Goal: Information Seeking & Learning: Learn about a topic

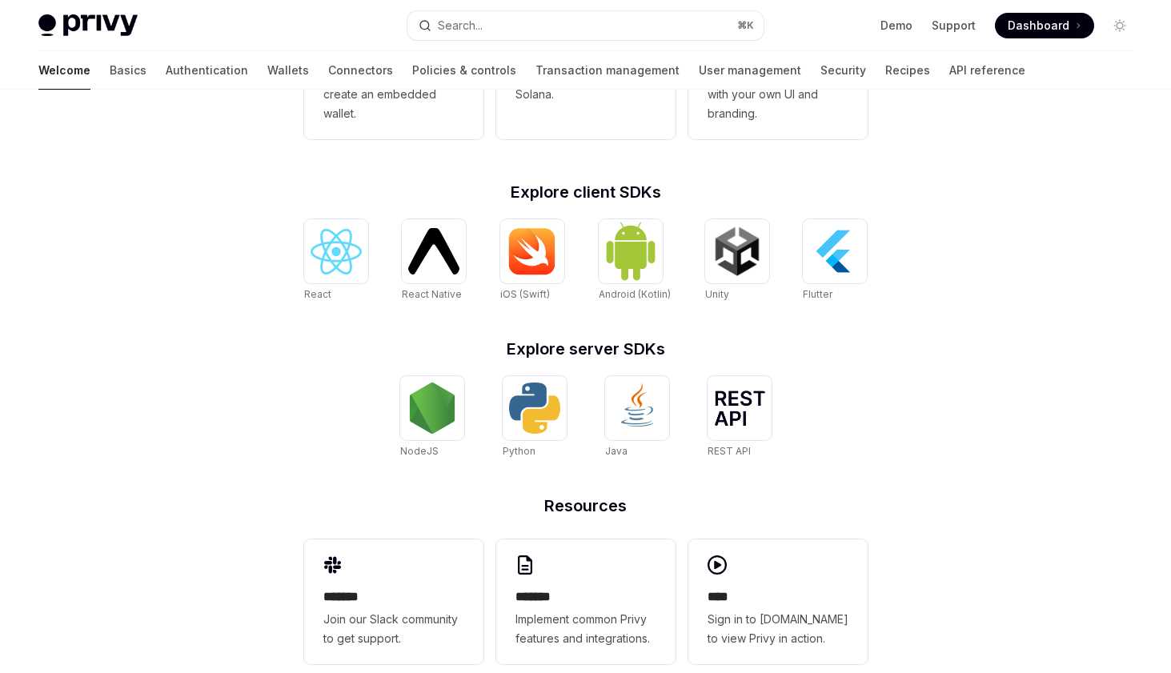
scroll to position [599, 0]
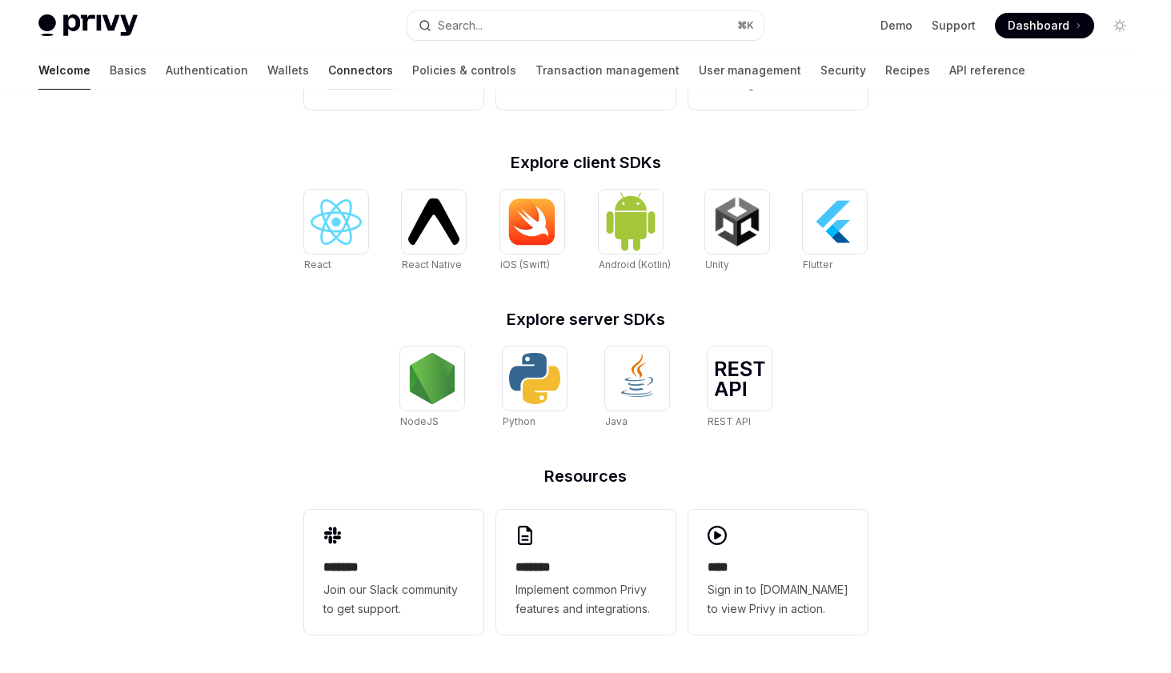
click at [328, 74] on link "Connectors" at bounding box center [360, 70] width 65 height 38
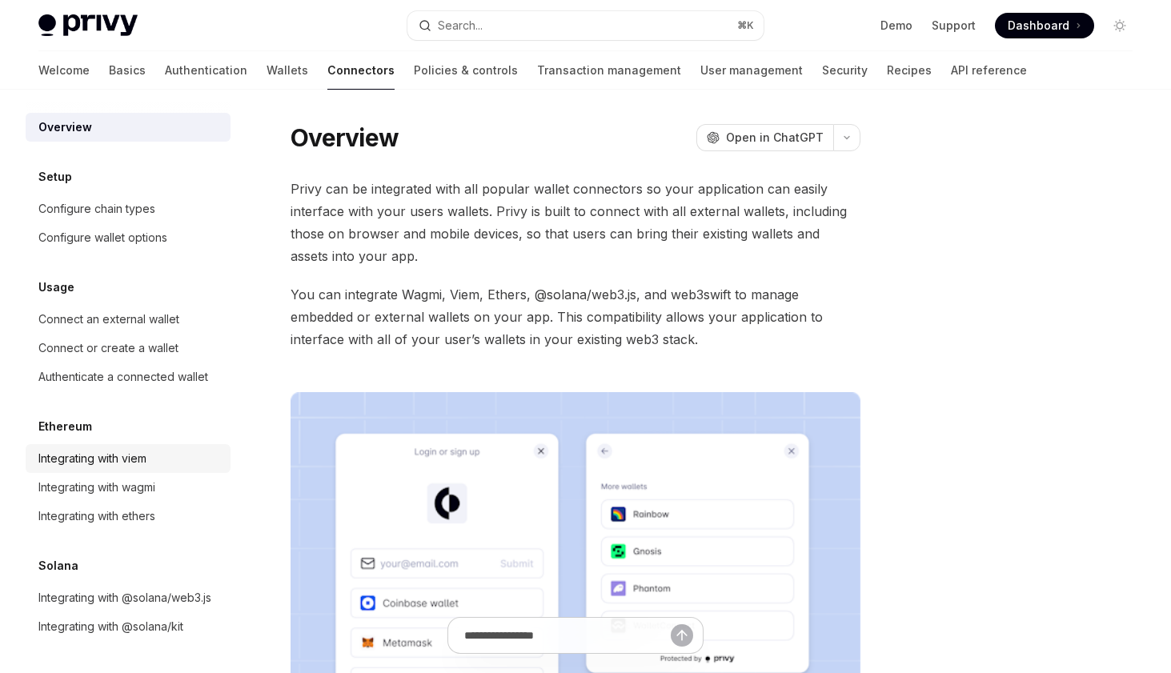
scroll to position [2, 0]
click at [267, 78] on link "Wallets" at bounding box center [288, 70] width 42 height 38
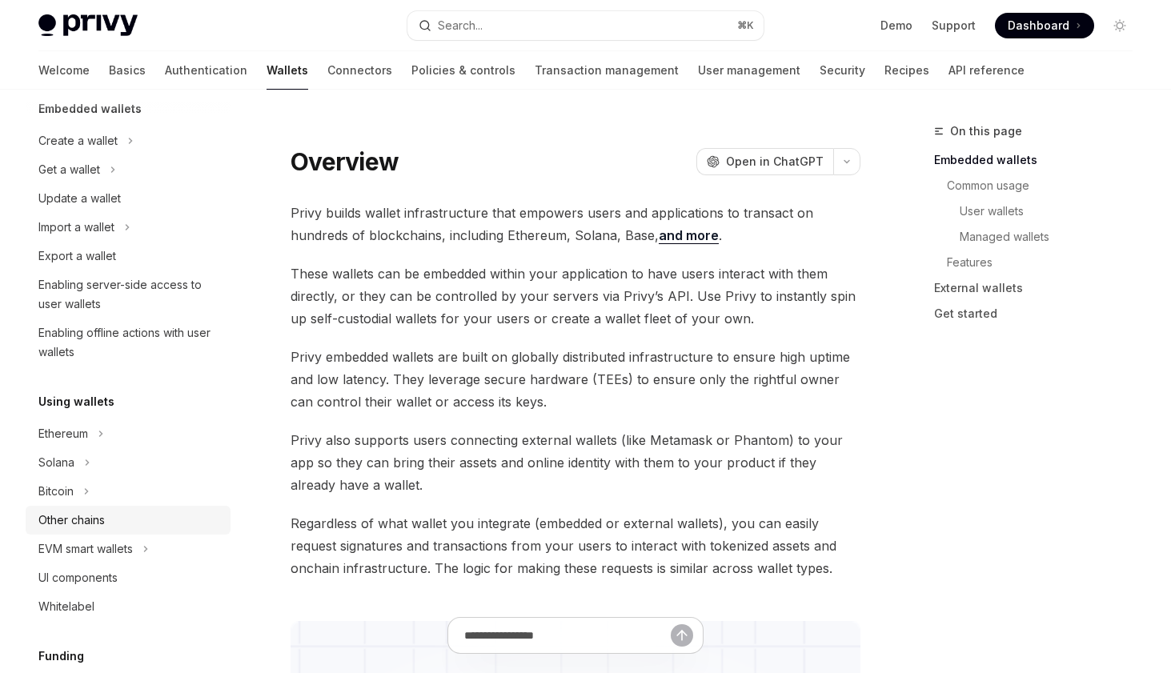
scroll to position [83, 0]
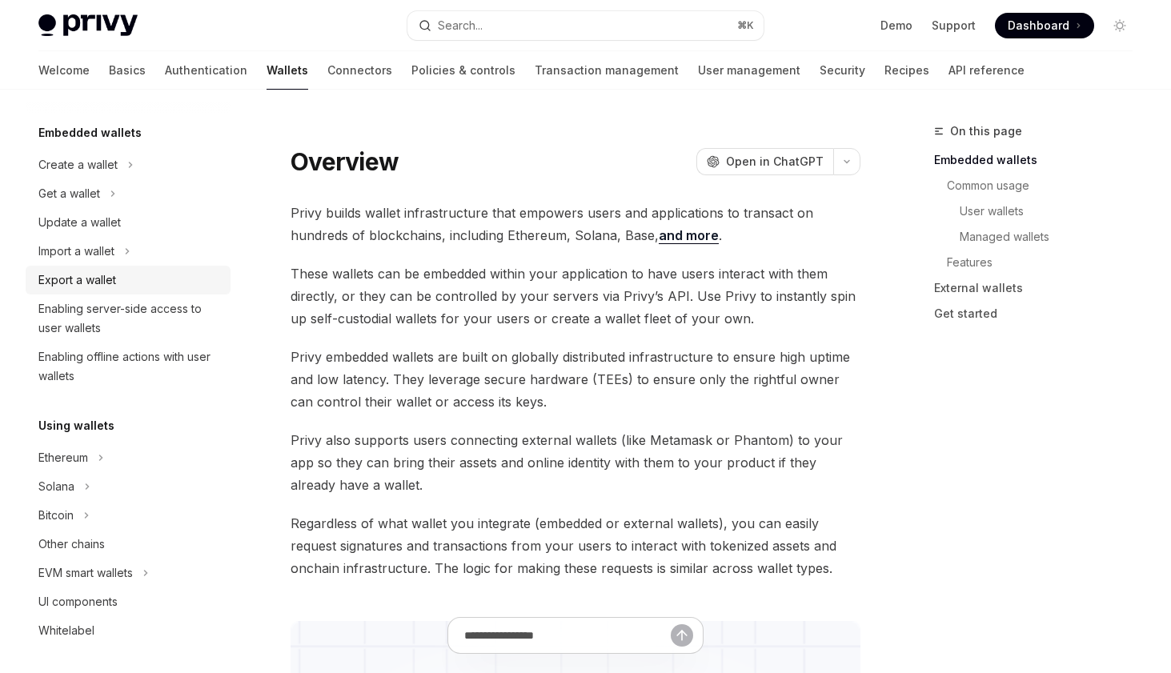
click at [97, 279] on div "Export a wallet" at bounding box center [77, 280] width 78 height 19
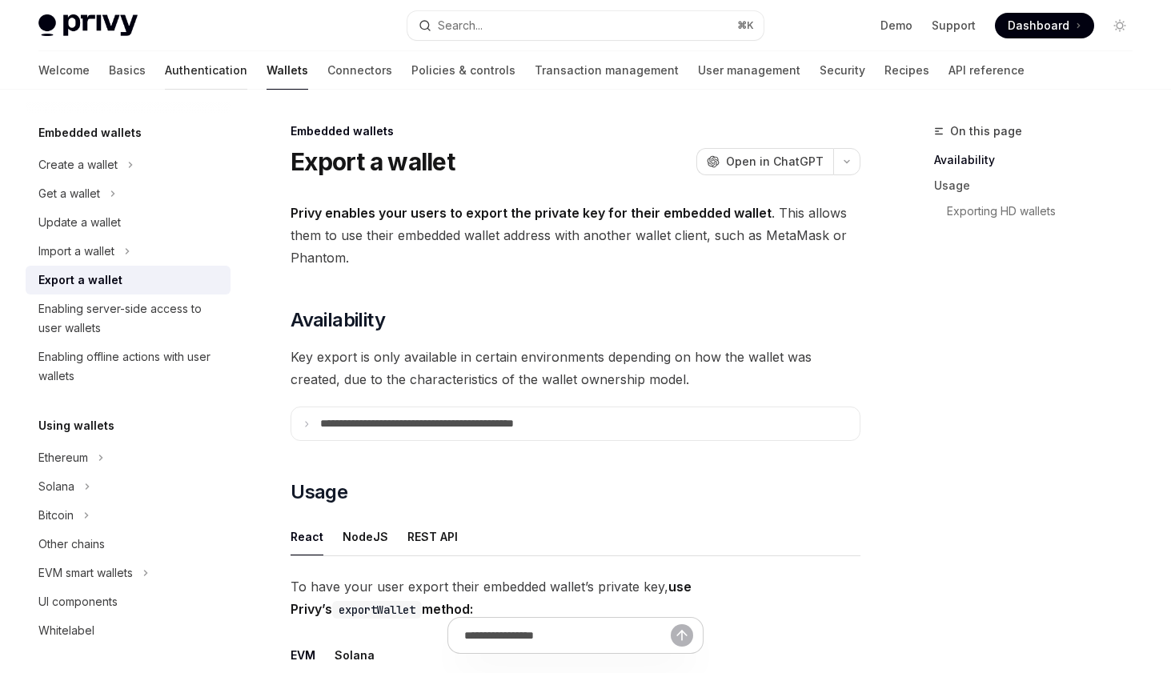
click at [165, 65] on link "Authentication" at bounding box center [206, 70] width 82 height 38
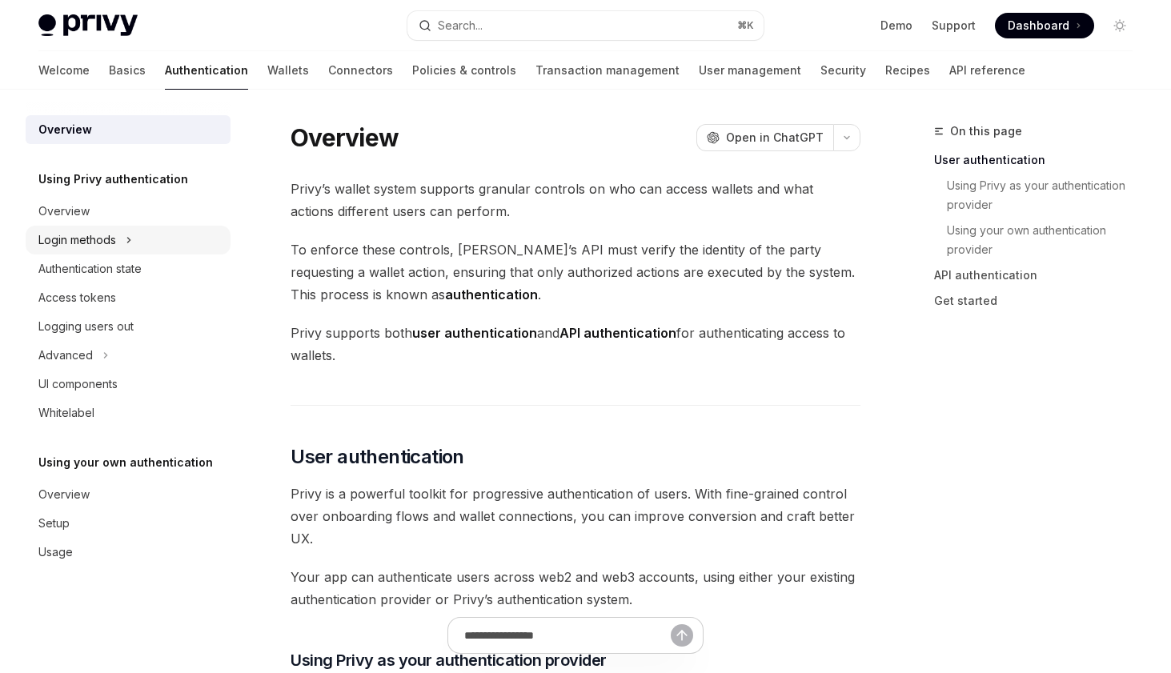
click at [102, 251] on div "Login methods" at bounding box center [128, 240] width 205 height 29
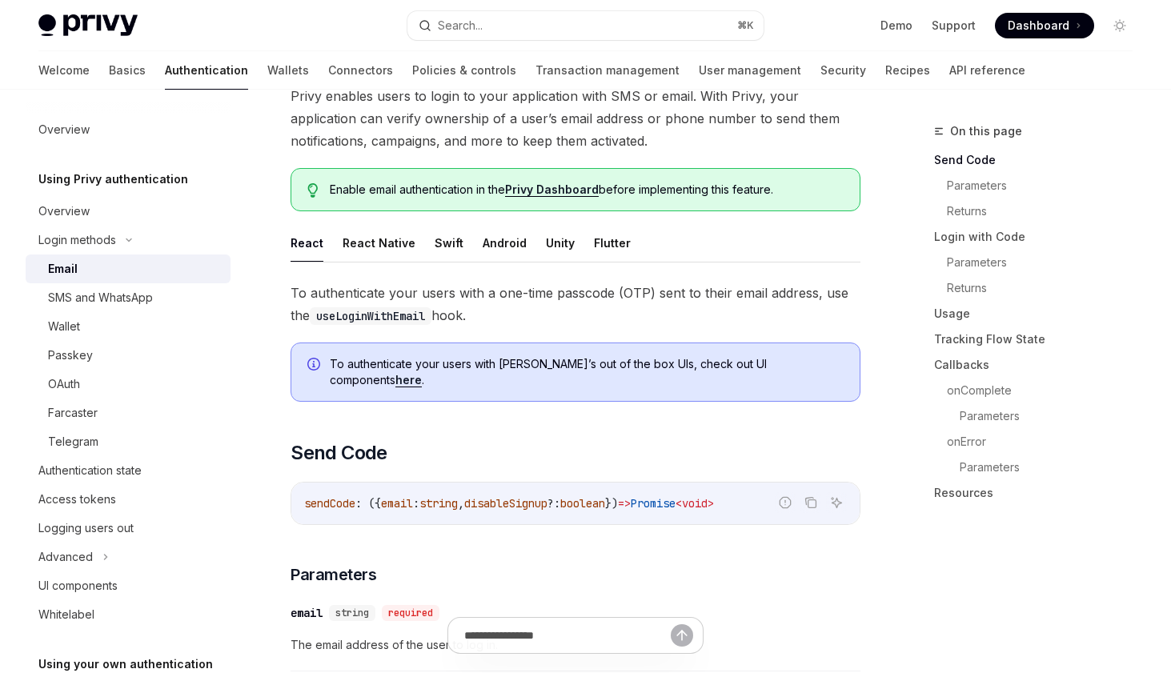
scroll to position [148, 0]
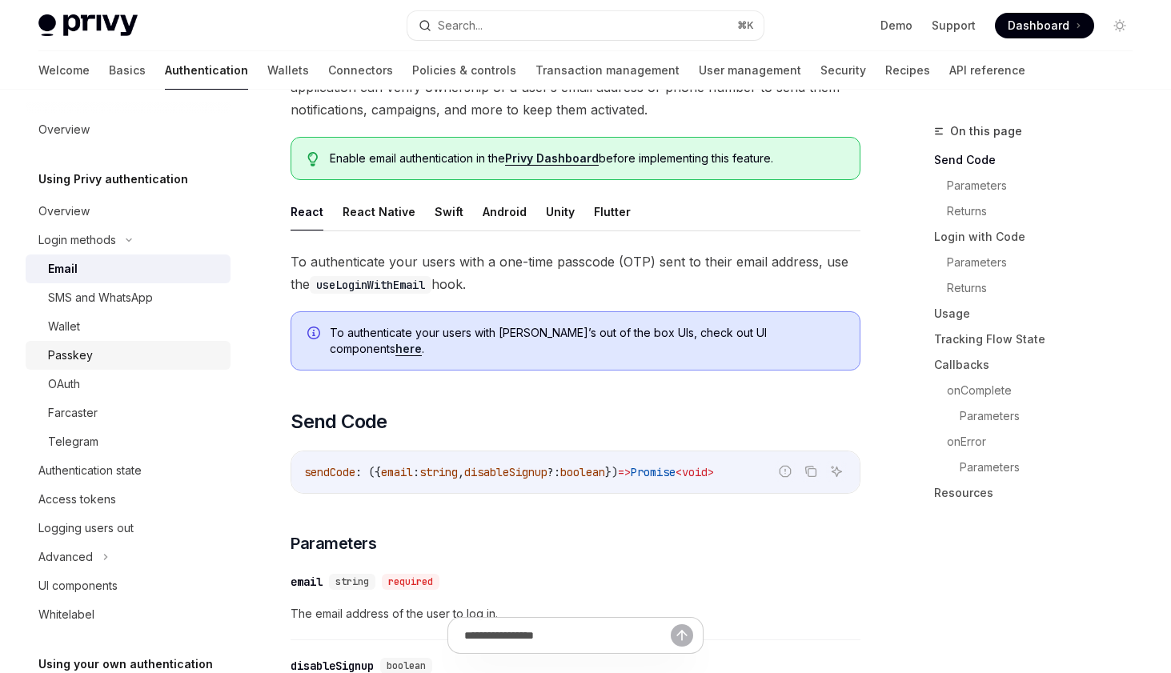
click at [94, 356] on div "Passkey" at bounding box center [134, 355] width 173 height 19
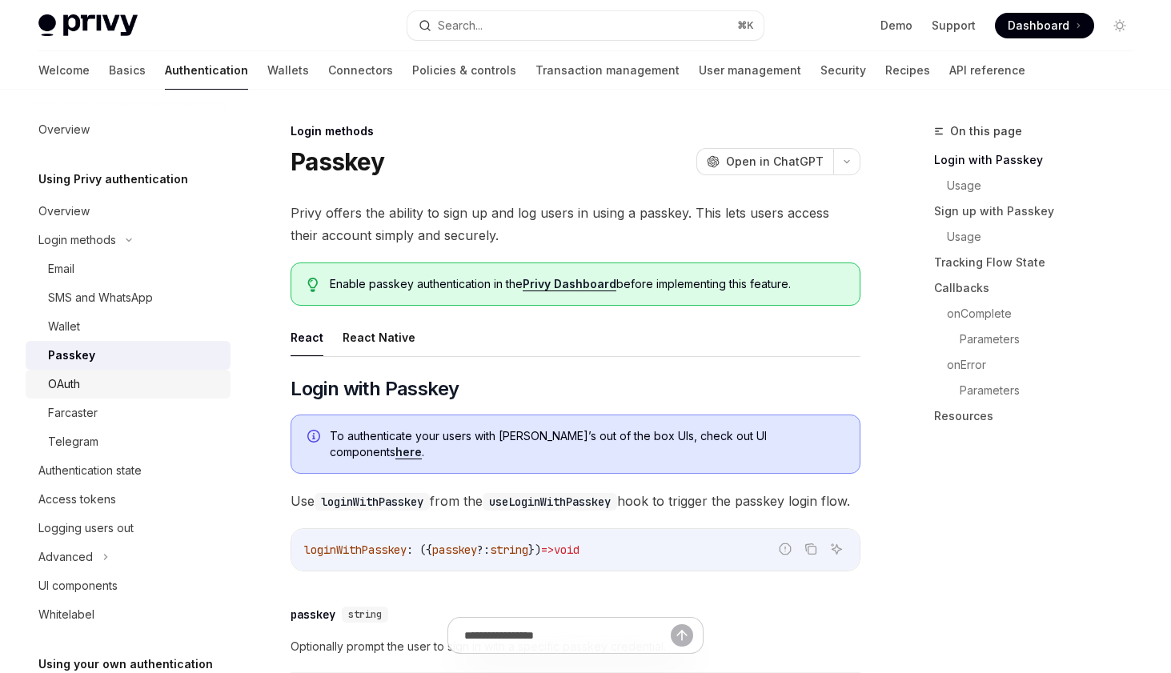
click at [78, 383] on div "OAuth" at bounding box center [64, 384] width 32 height 19
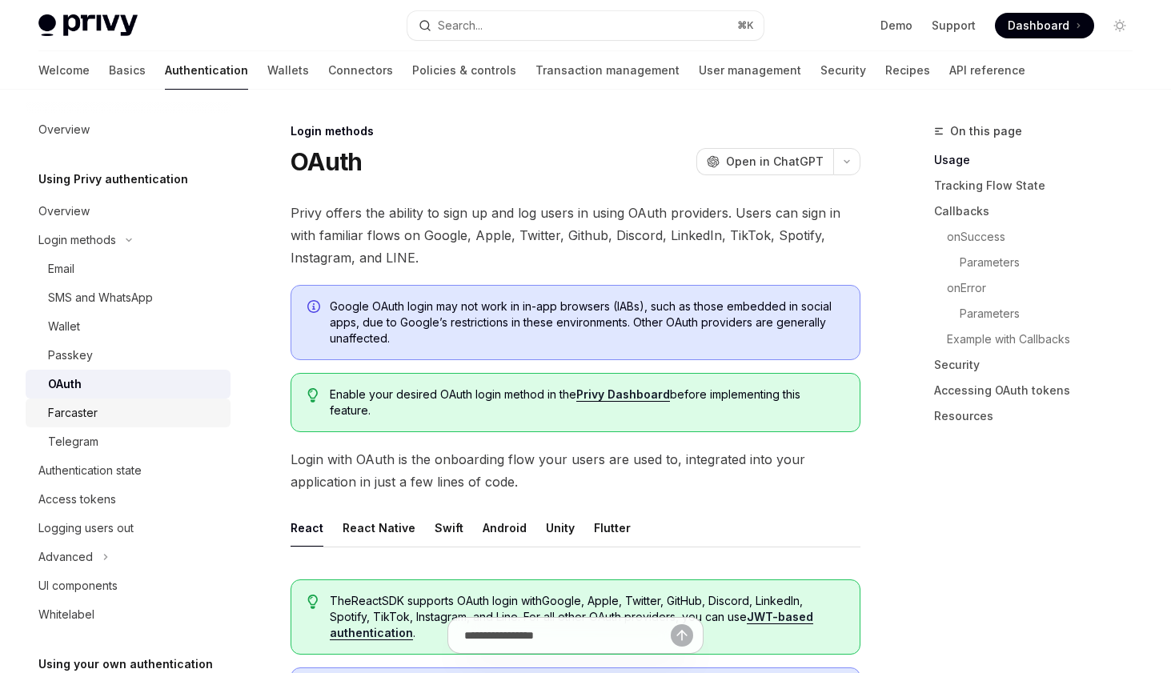
click at [82, 403] on div "Farcaster" at bounding box center [73, 412] width 50 height 19
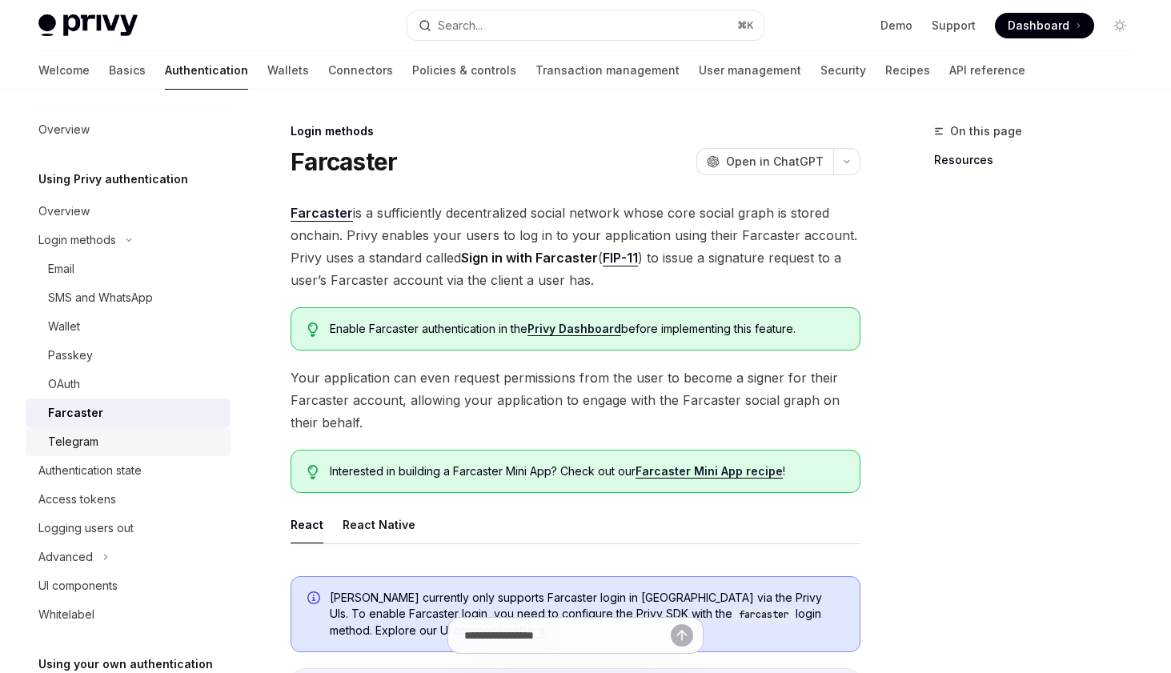
click at [82, 439] on div "Telegram" at bounding box center [73, 441] width 50 height 19
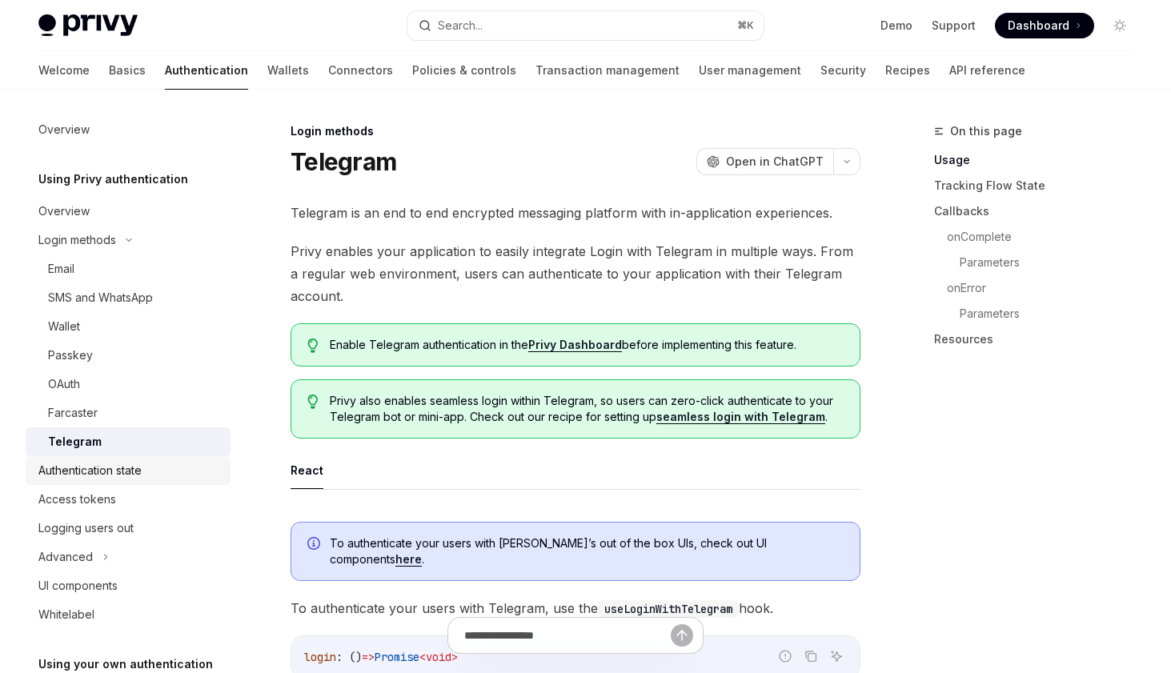
click at [82, 470] on div "Authentication state" at bounding box center [89, 470] width 103 height 19
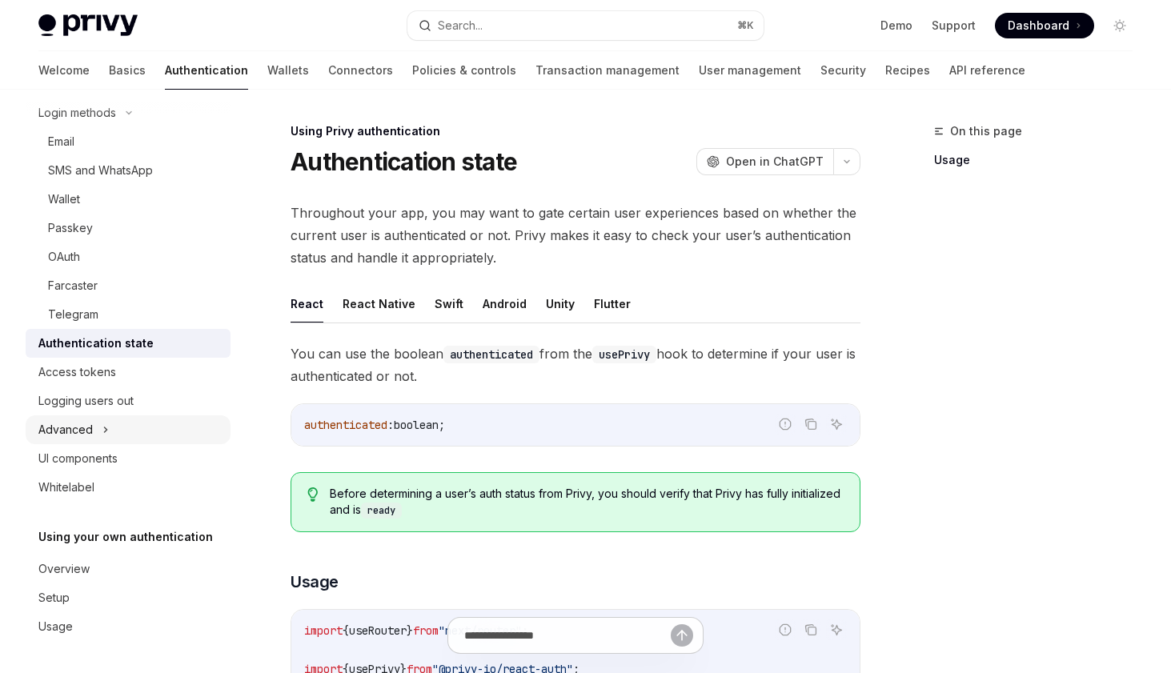
scroll to position [127, 0]
click at [86, 376] on div "Access tokens" at bounding box center [77, 372] width 78 height 19
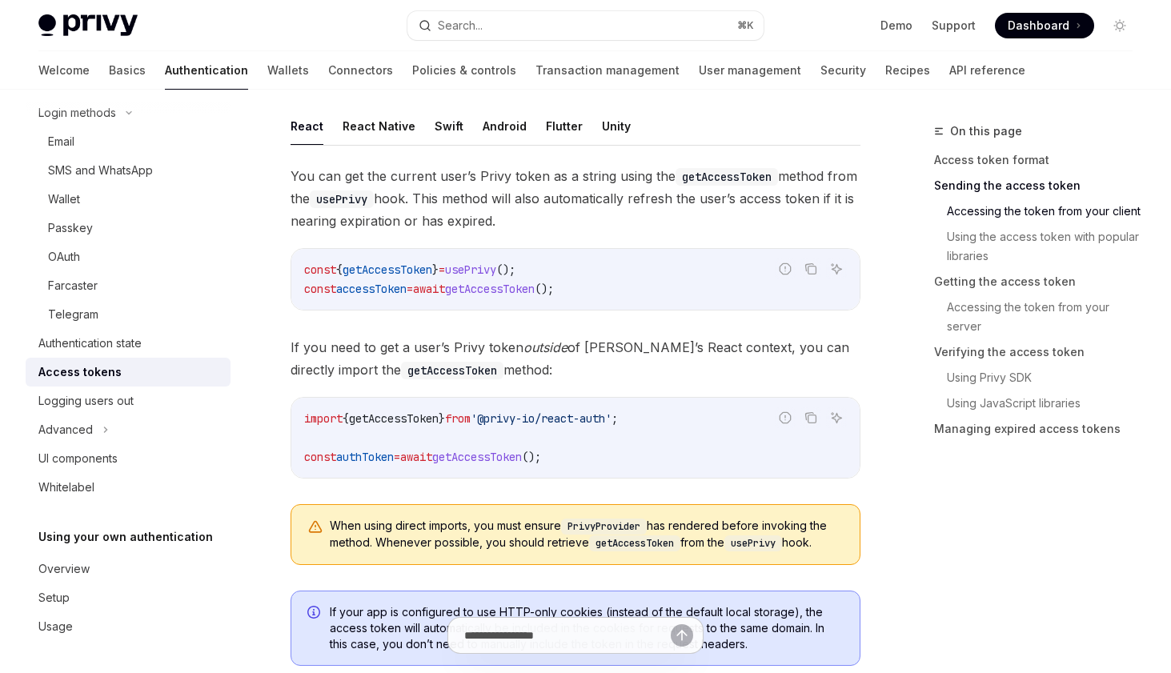
scroll to position [764, 0]
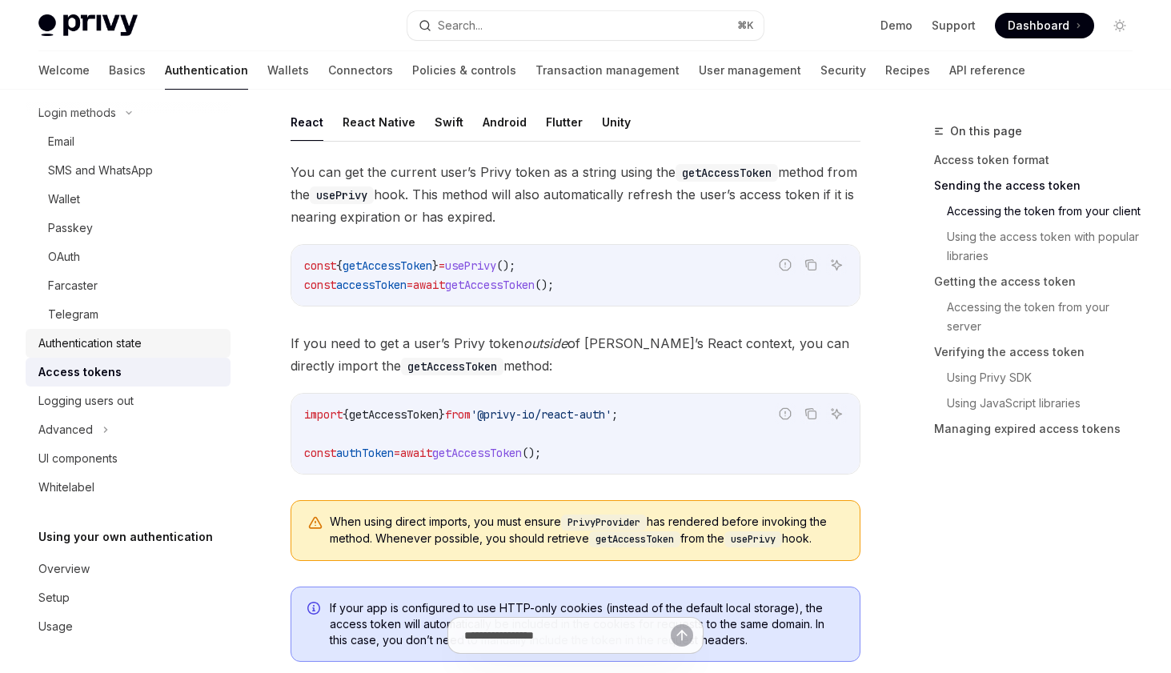
click at [148, 343] on div "Authentication state" at bounding box center [129, 343] width 182 height 19
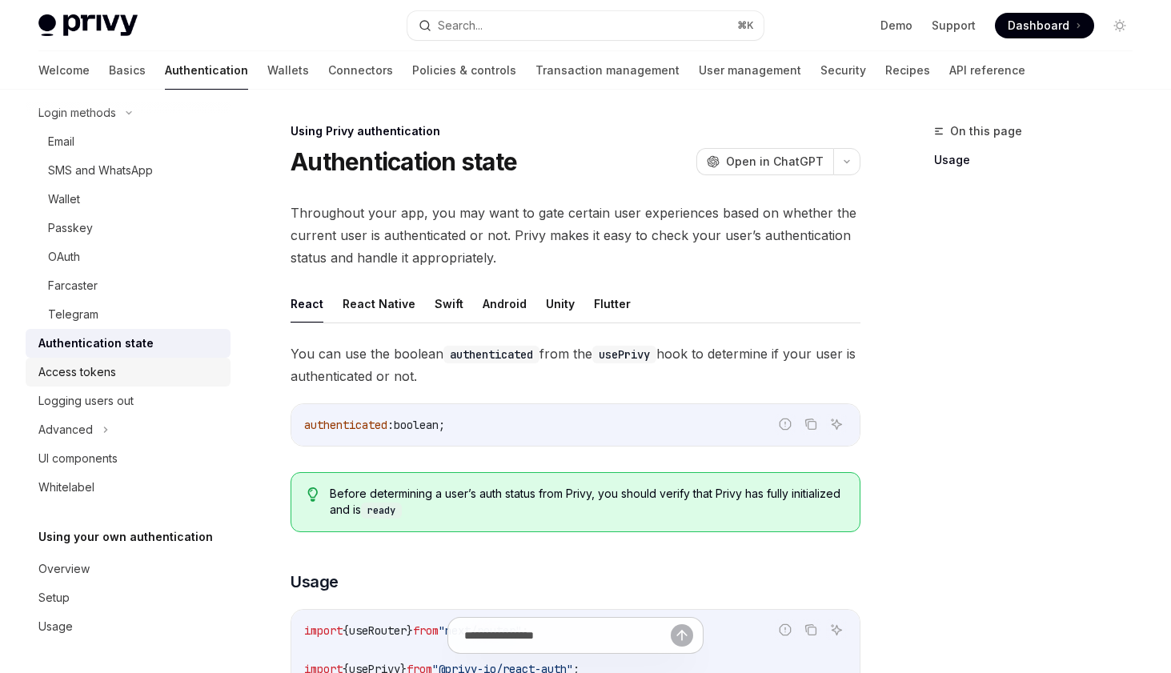
click at [124, 367] on div "Access tokens" at bounding box center [129, 372] width 182 height 19
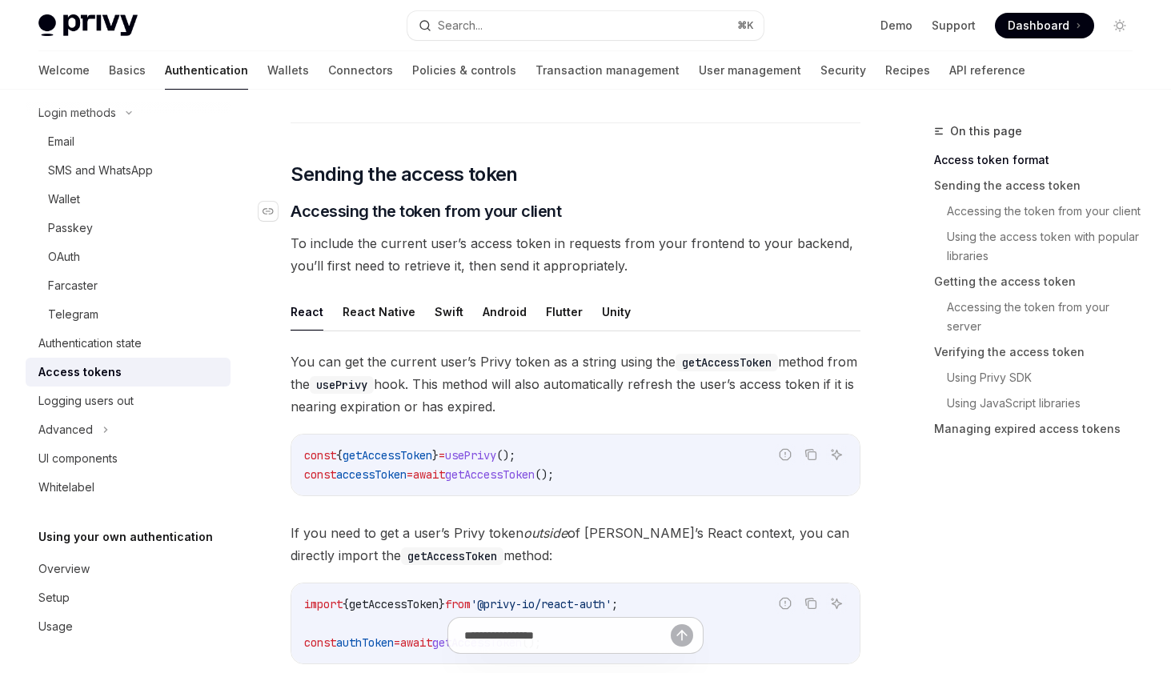
scroll to position [607, 0]
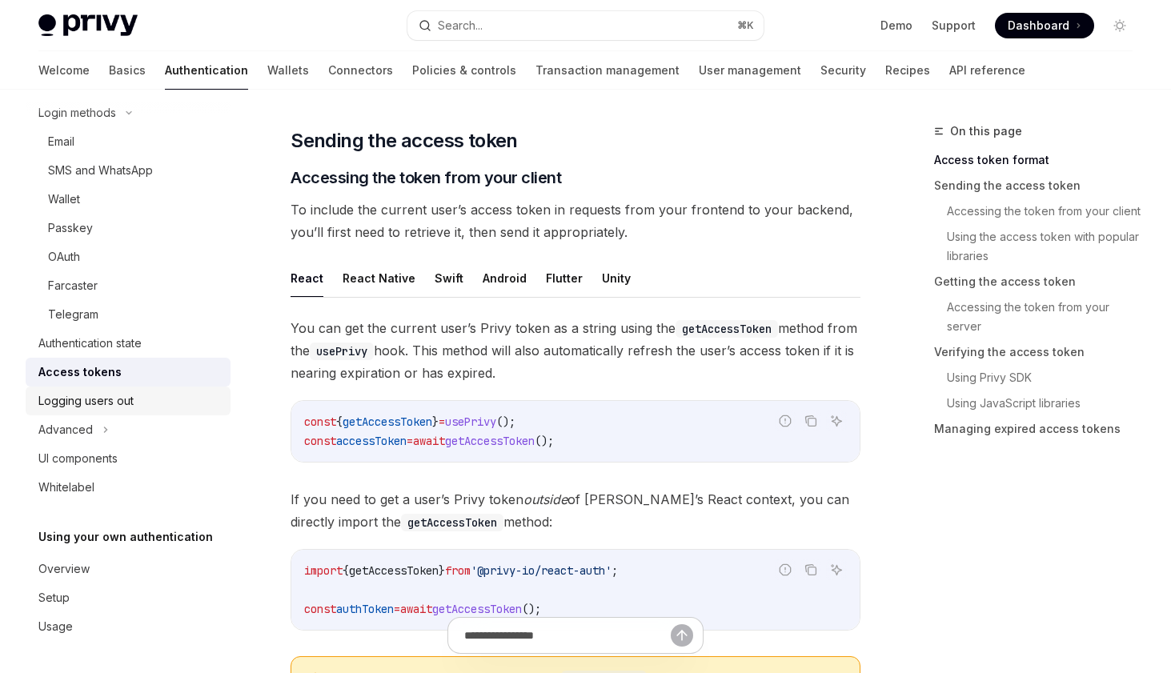
click at [132, 399] on div "Logging users out" at bounding box center [85, 400] width 95 height 19
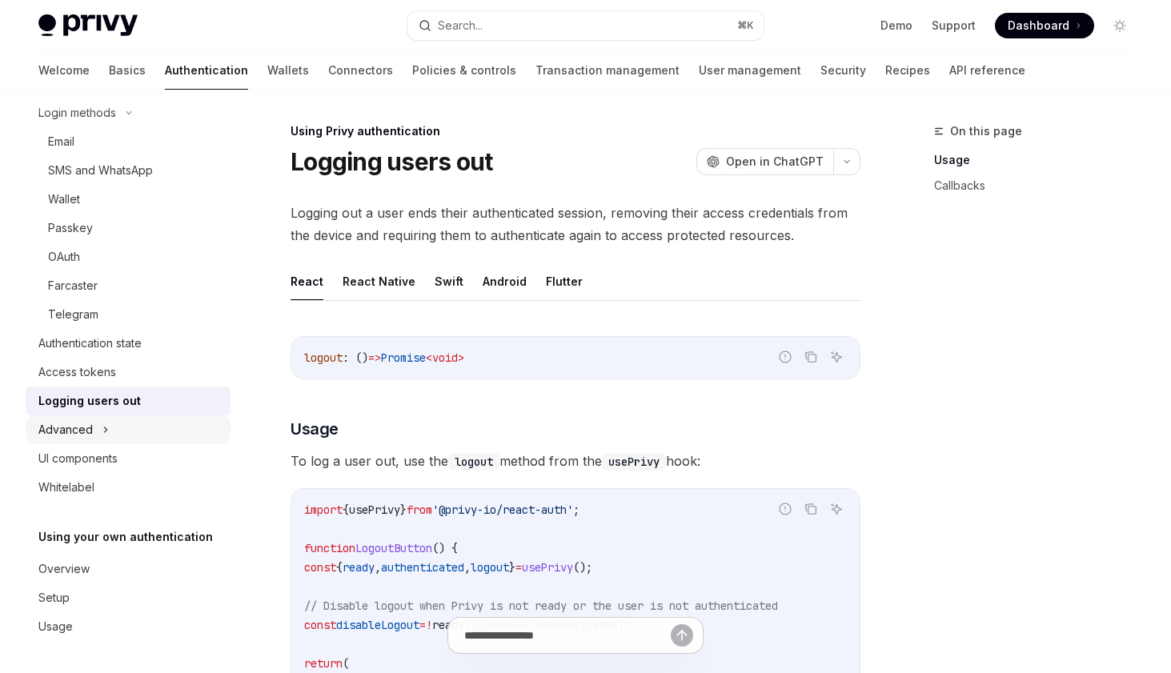
click at [99, 424] on div "Advanced" at bounding box center [128, 429] width 205 height 29
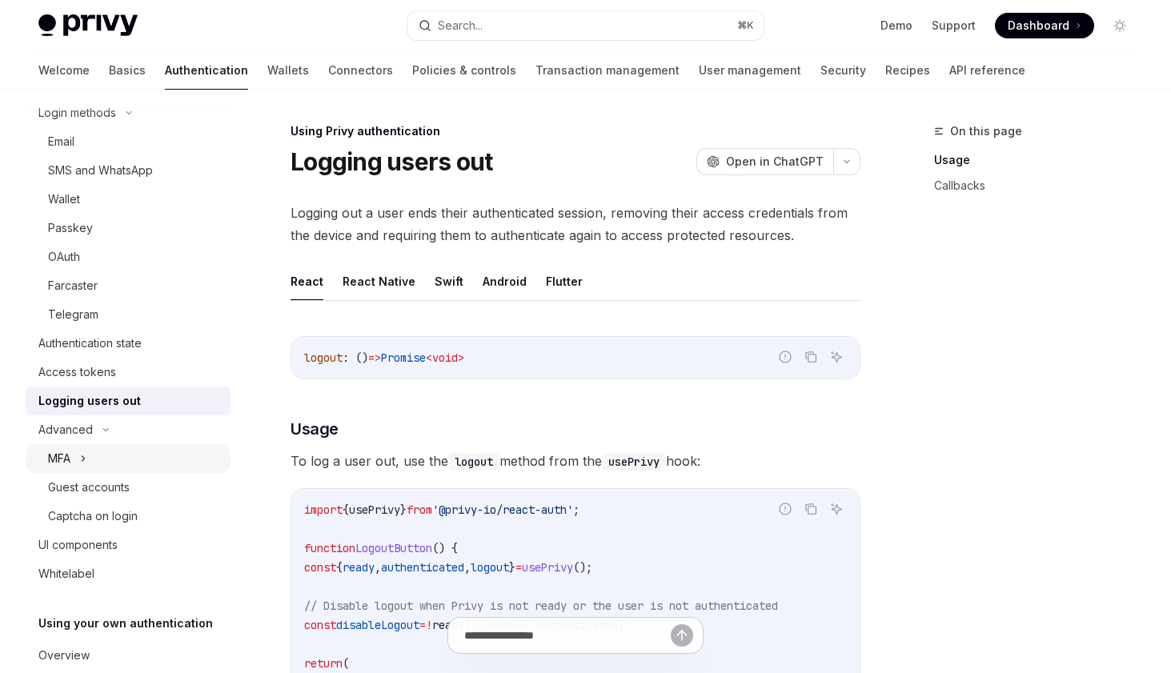
click at [104, 453] on div "MFA" at bounding box center [128, 458] width 205 height 29
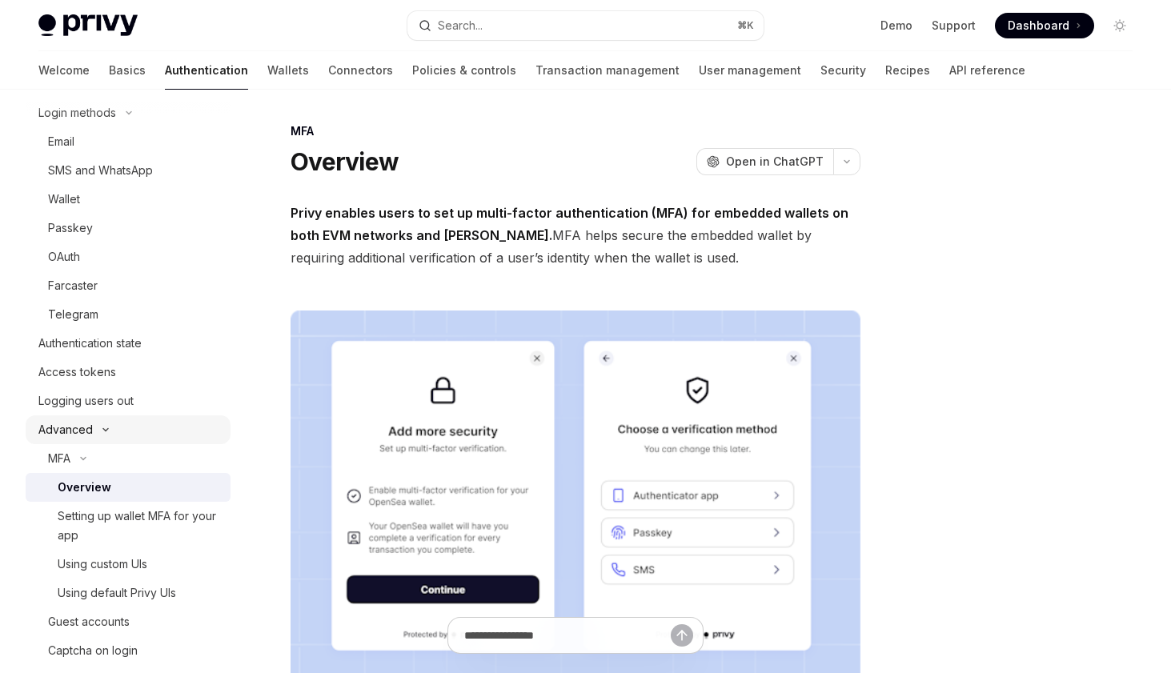
click at [92, 431] on div "Advanced" at bounding box center [128, 429] width 205 height 29
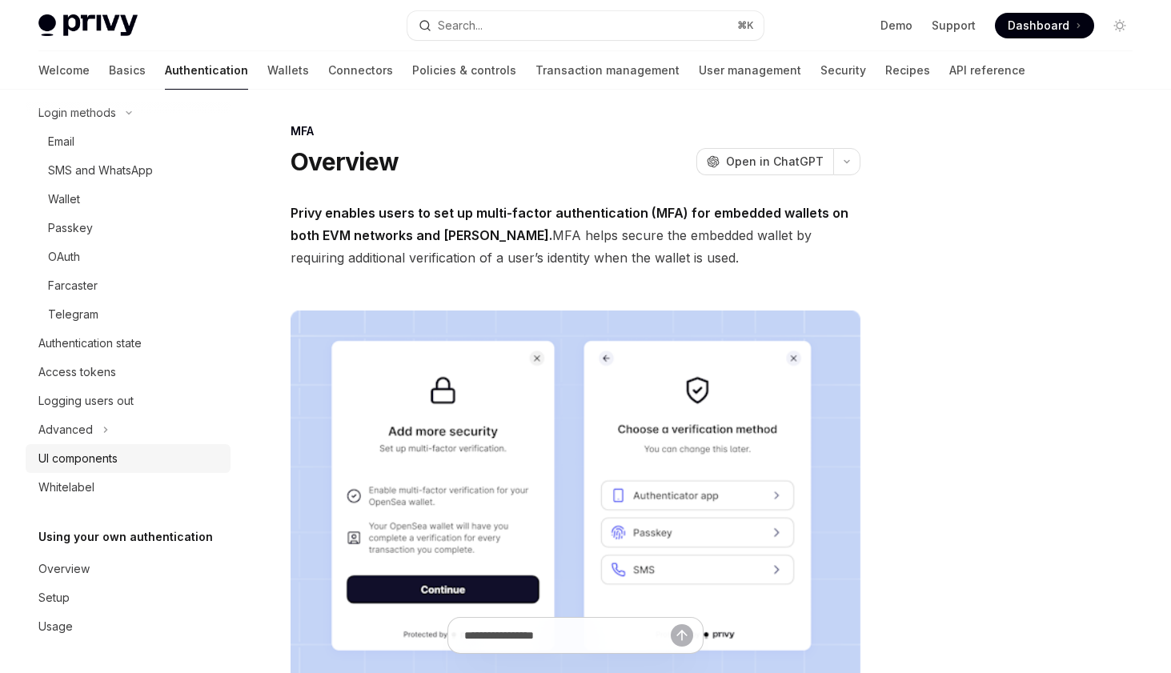
click at [93, 456] on div "UI components" at bounding box center [77, 458] width 79 height 19
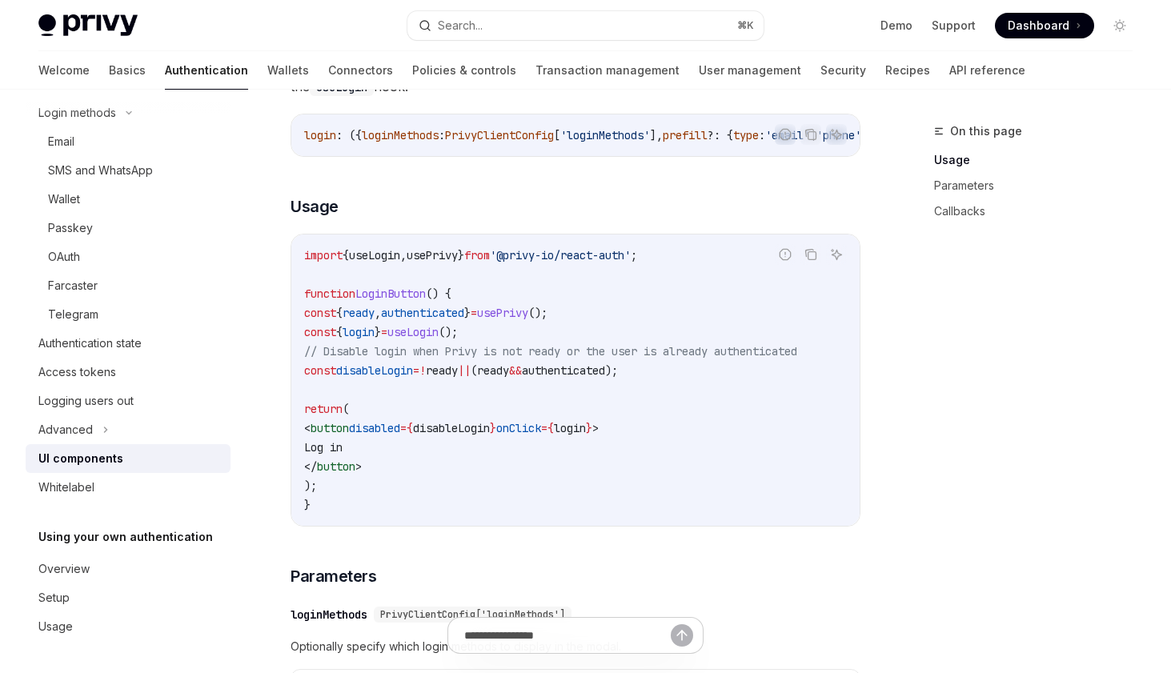
scroll to position [1026, 0]
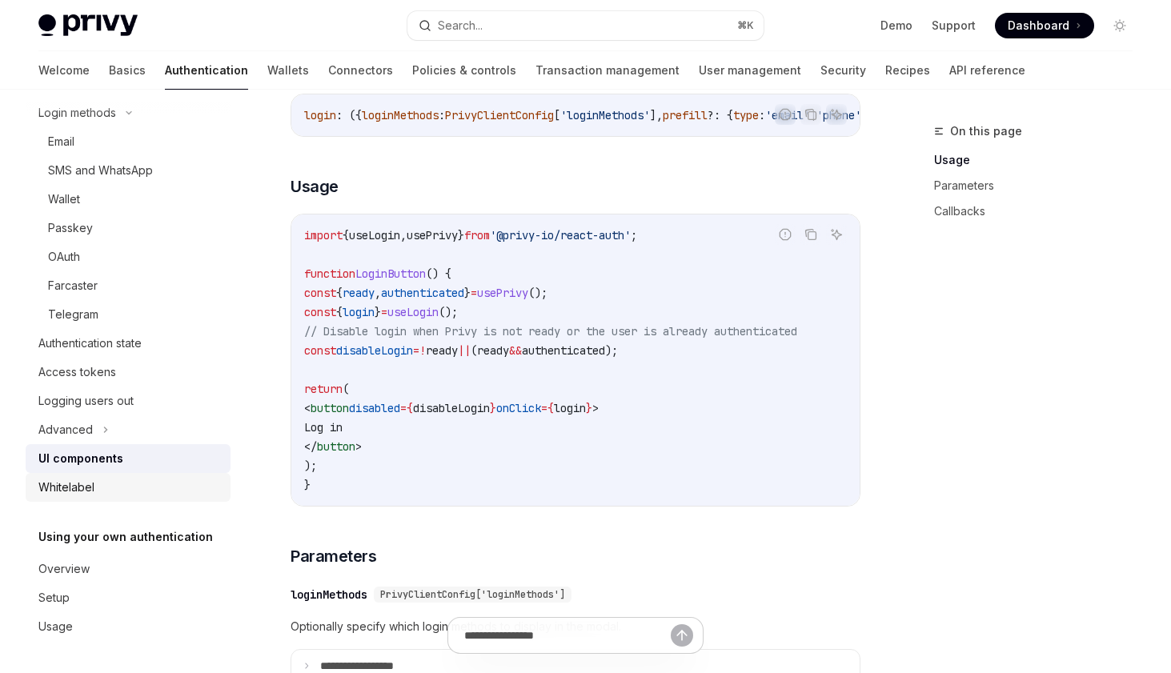
click at [140, 488] on div "Whitelabel" at bounding box center [129, 487] width 182 height 19
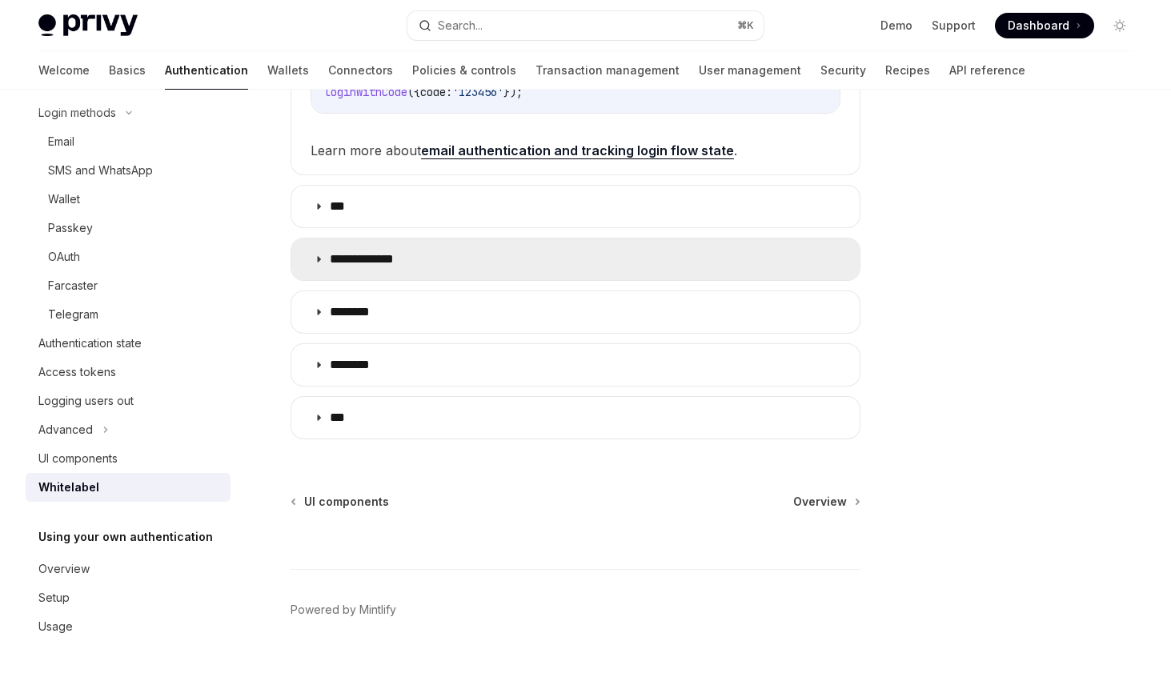
scroll to position [607, 0]
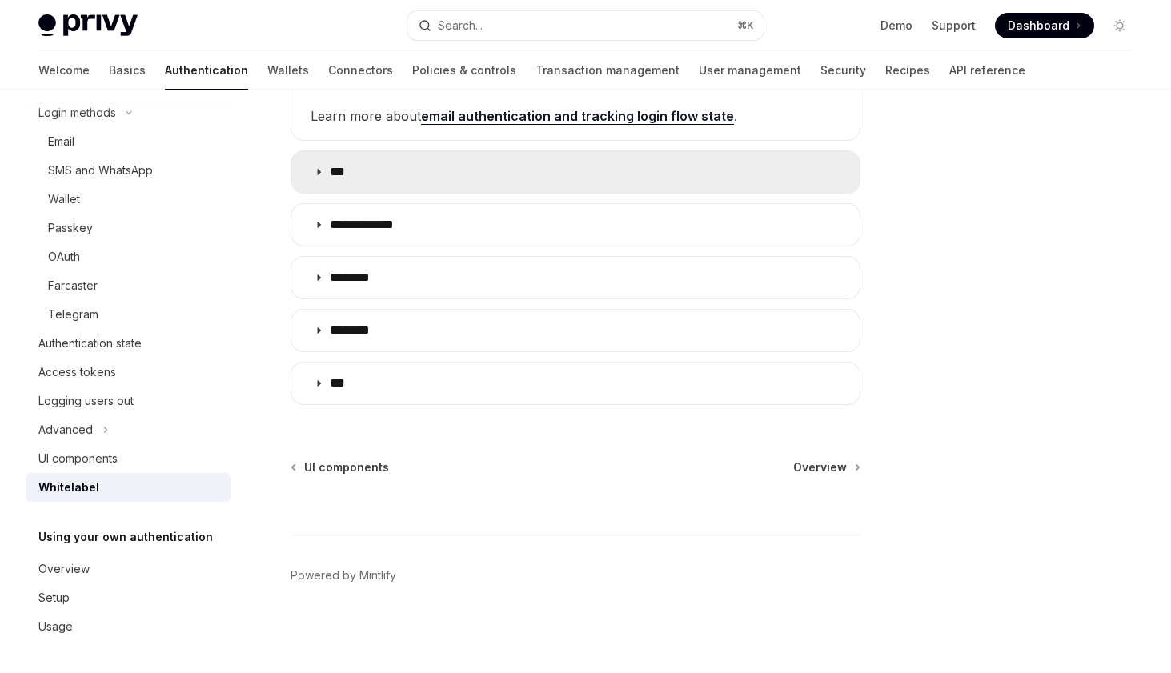
click at [395, 182] on summary "***" at bounding box center [575, 172] width 568 height 42
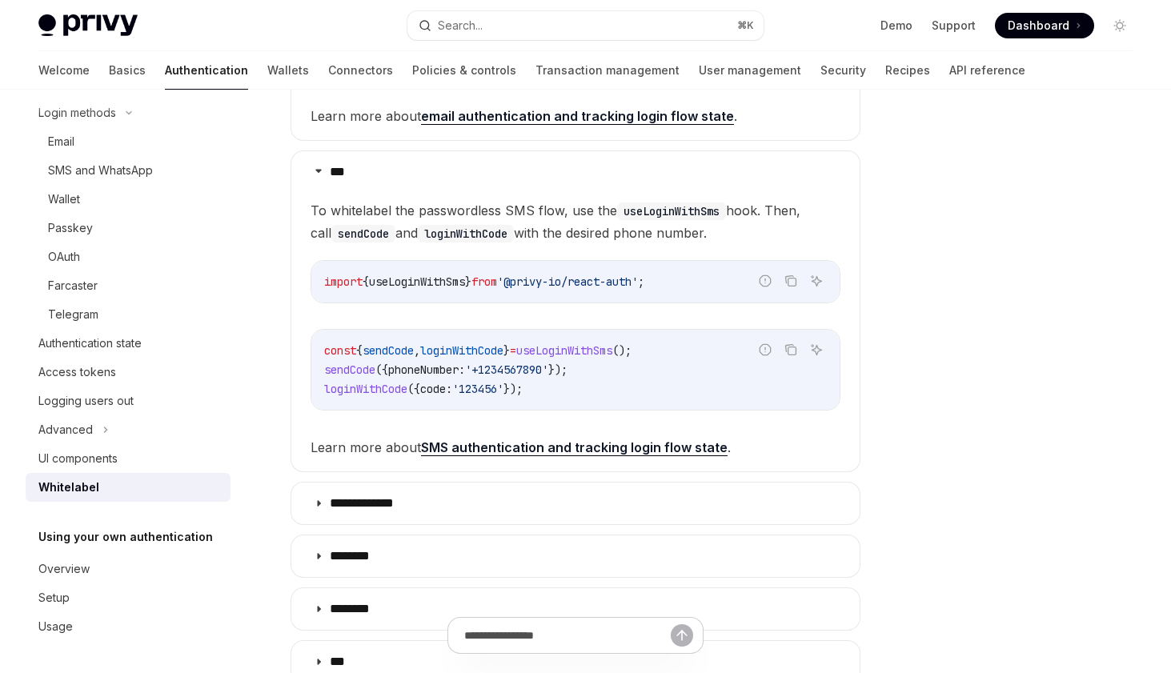
click at [391, 196] on details "*** To whitelabel the passwordless SMS flow, use the useLoginWithSms hook. Then…" at bounding box center [576, 311] width 570 height 322
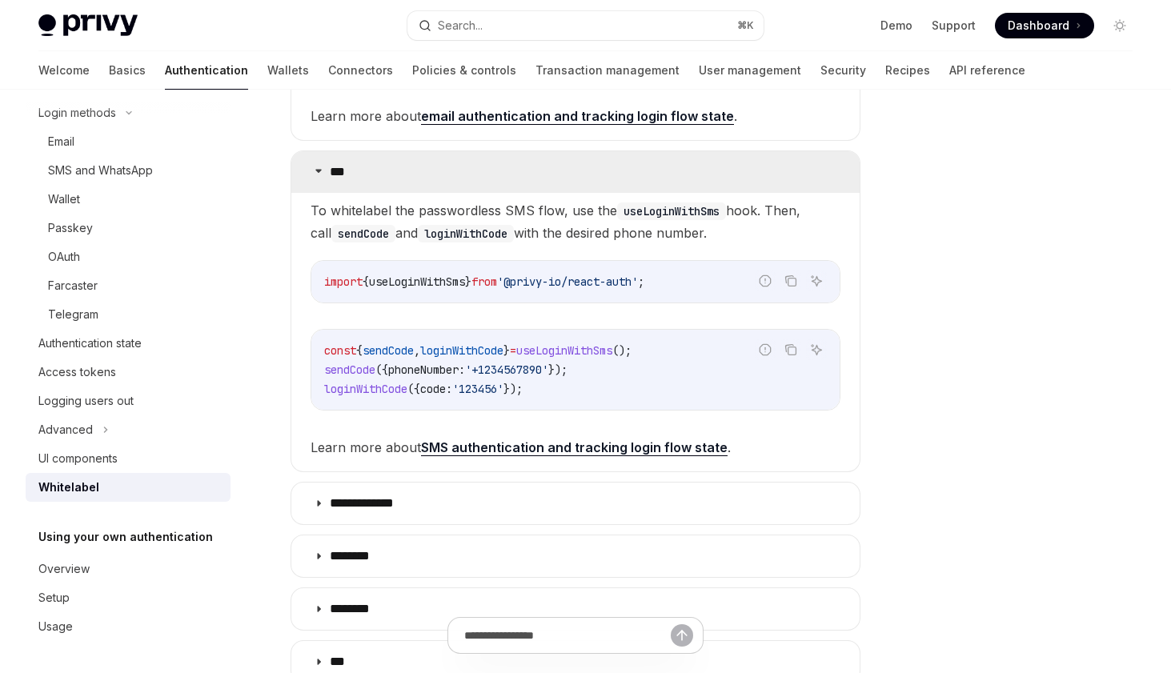
click at [391, 183] on summary "***" at bounding box center [575, 172] width 568 height 42
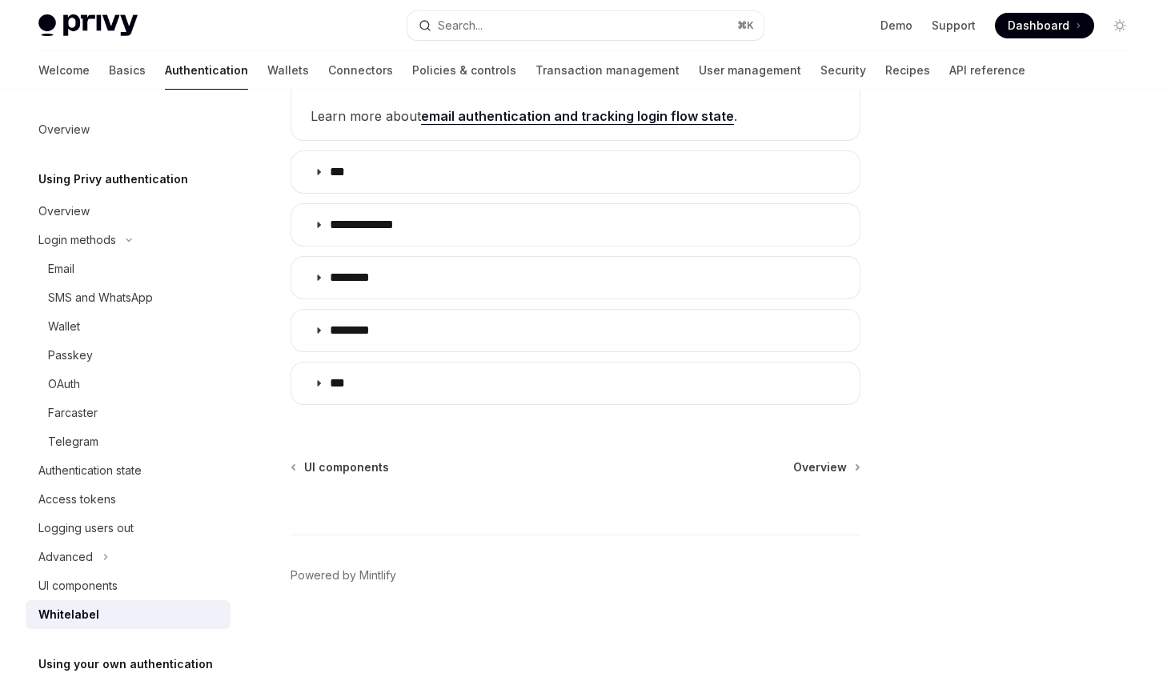
click at [1028, 24] on span "Dashboard" at bounding box center [1039, 26] width 62 height 16
click at [820, 64] on link "Security" at bounding box center [843, 70] width 46 height 38
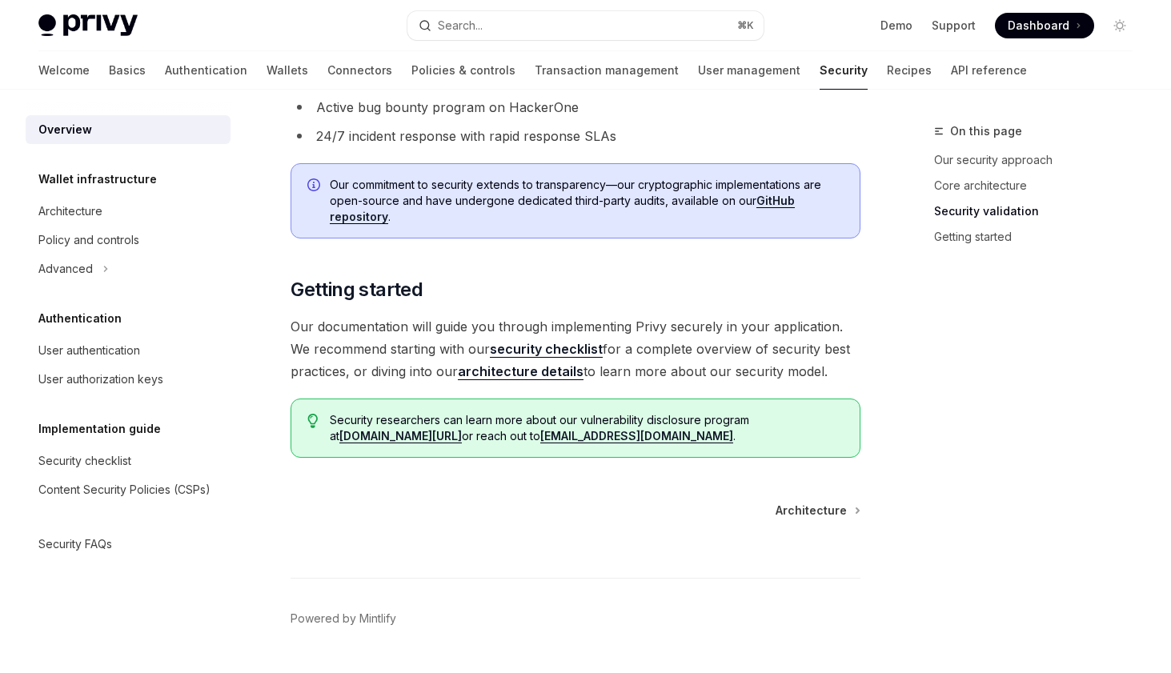
scroll to position [1160, 0]
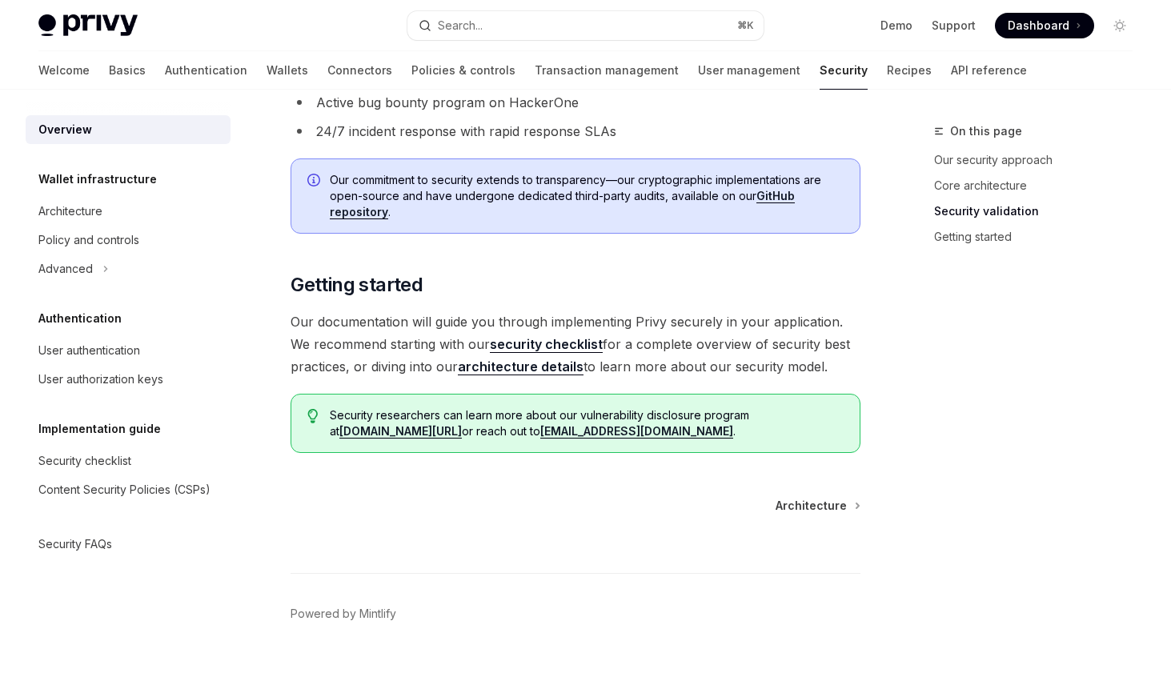
click at [475, 369] on link "architecture details" at bounding box center [521, 367] width 126 height 17
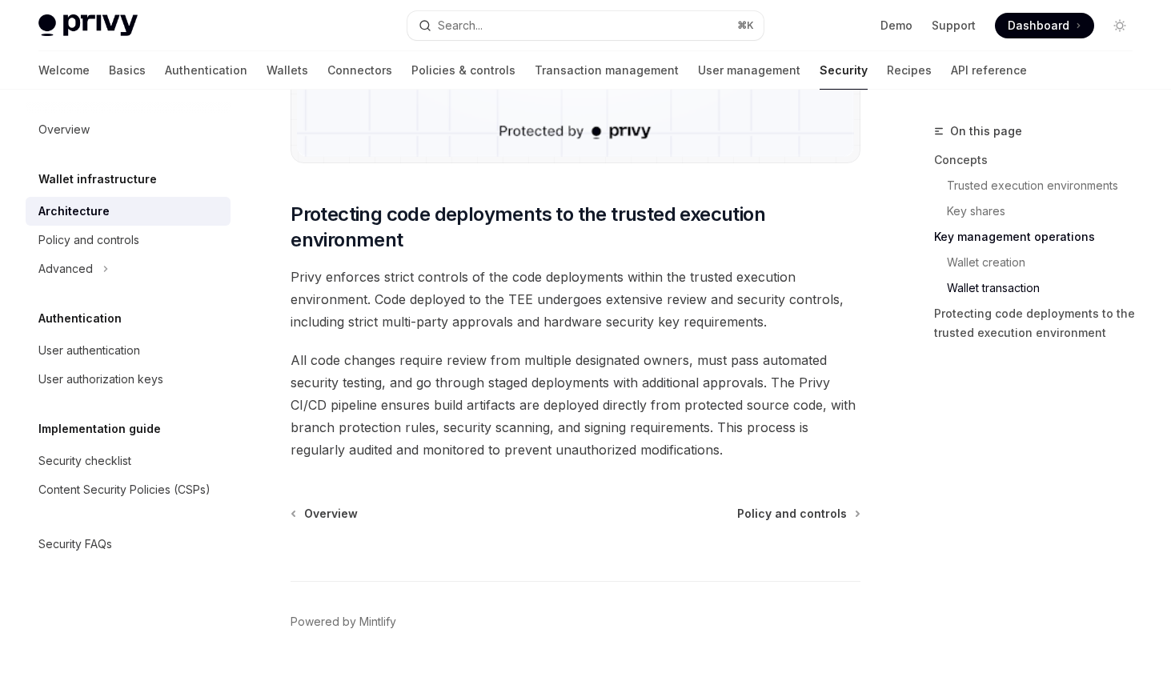
scroll to position [3330, 0]
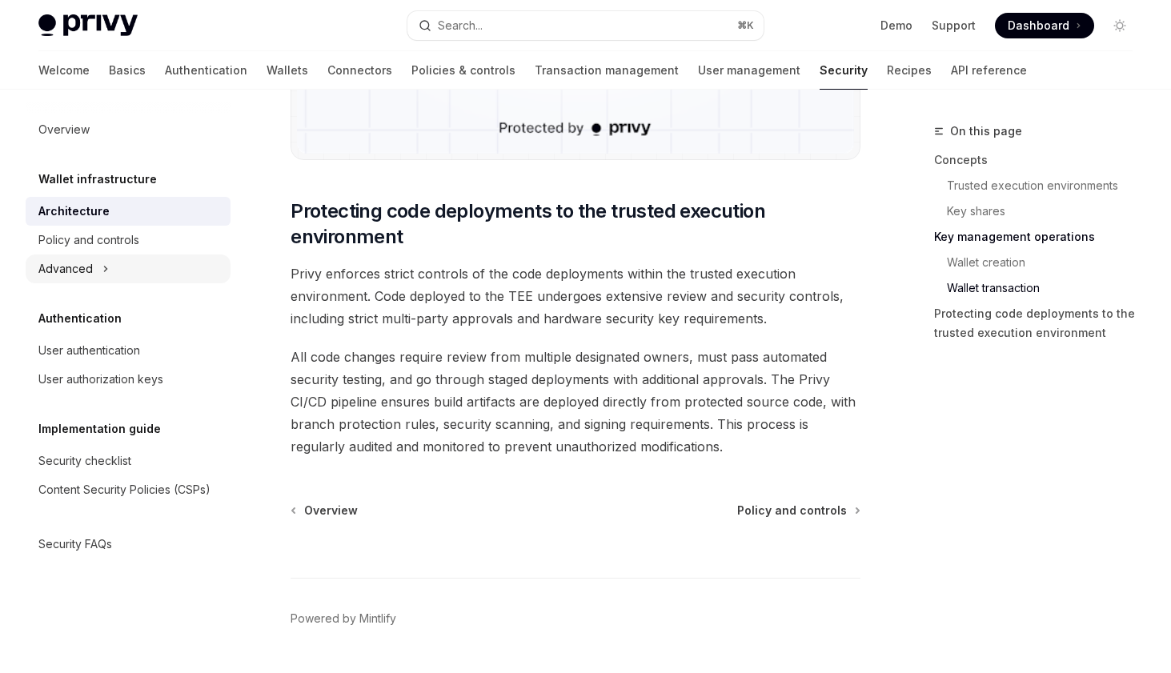
click at [107, 278] on icon at bounding box center [105, 268] width 6 height 19
type textarea "*"
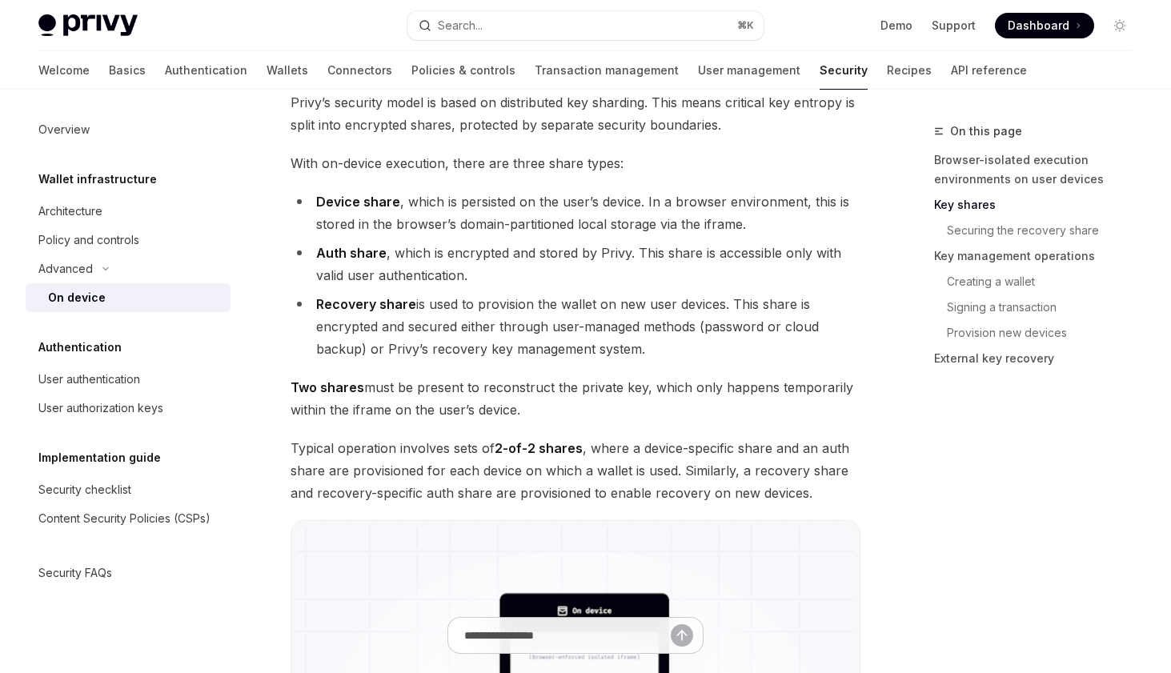
scroll to position [1116, 0]
